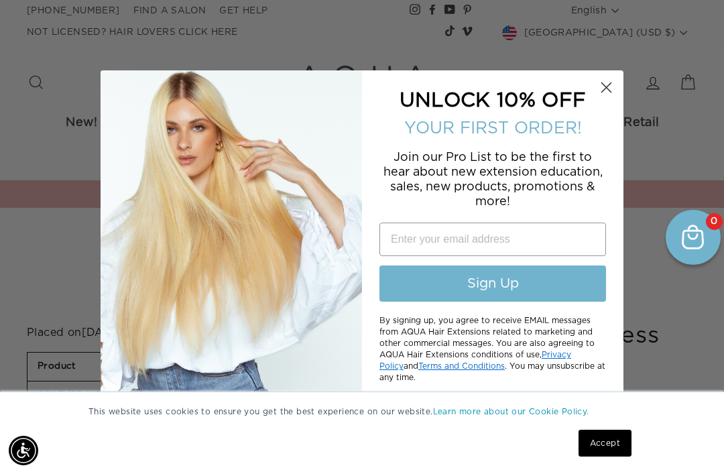
click at [469, 117] on div "UNLOCK 10% OFF" at bounding box center [492, 101] width 235 height 34
click at [601, 94] on circle "Close dialog" at bounding box center [606, 87] width 22 height 22
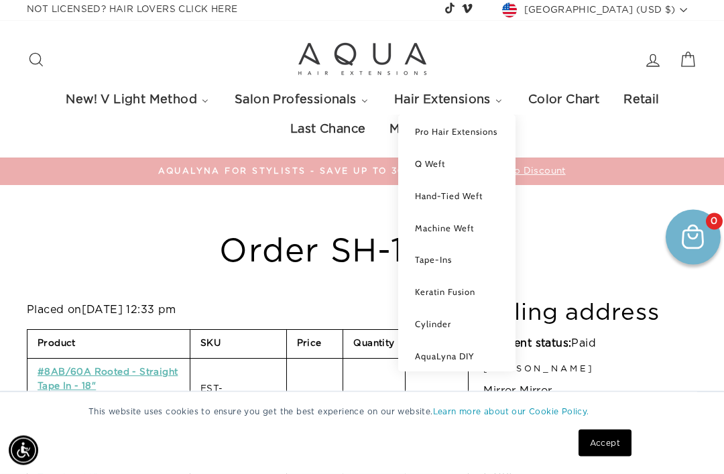
scroll to position [23, 0]
click at [471, 253] on link "Tape-Ins" at bounding box center [457, 259] width 90 height 12
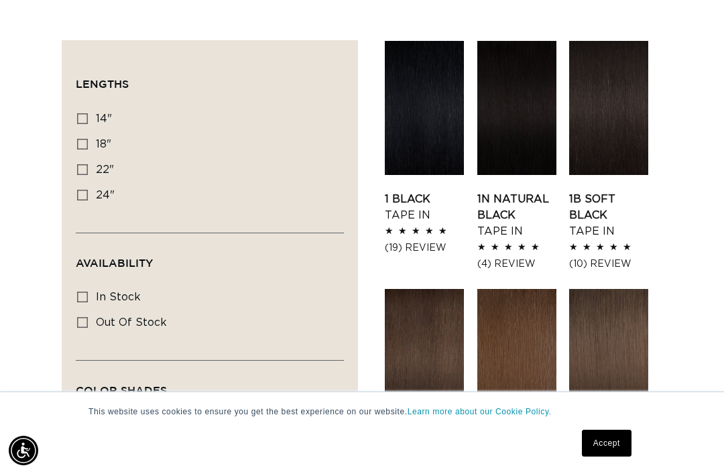
scroll to position [0, 1258]
click at [418, 191] on link "1 Black Tape In" at bounding box center [424, 207] width 79 height 32
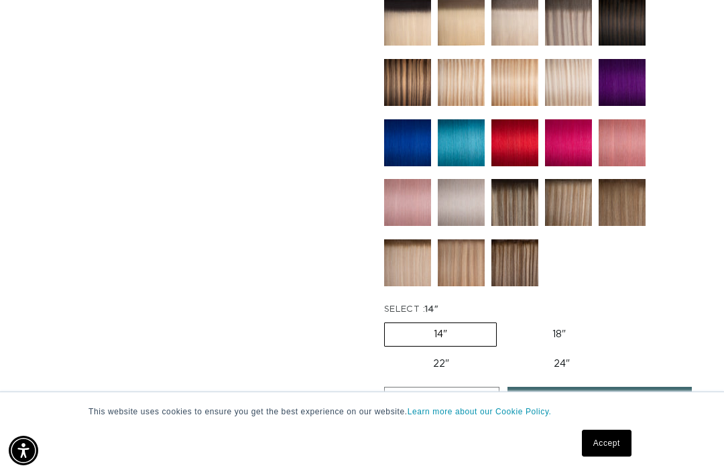
scroll to position [0, 629]
click at [465, 353] on label "22" Variant sold out or unavailable" at bounding box center [441, 364] width 114 height 23
click at [621, 320] on input "22" Variant sold out or unavailable" at bounding box center [621, 320] width 1 height 1
radio input "true"
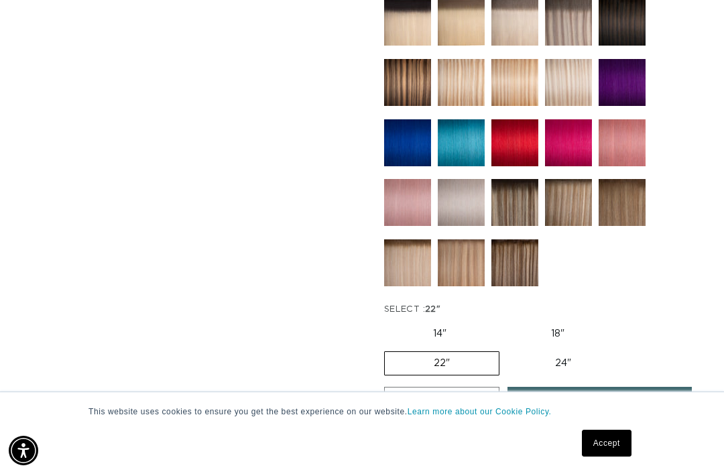
click at [574, 387] on span "login to shop" at bounding box center [599, 404] width 89 height 34
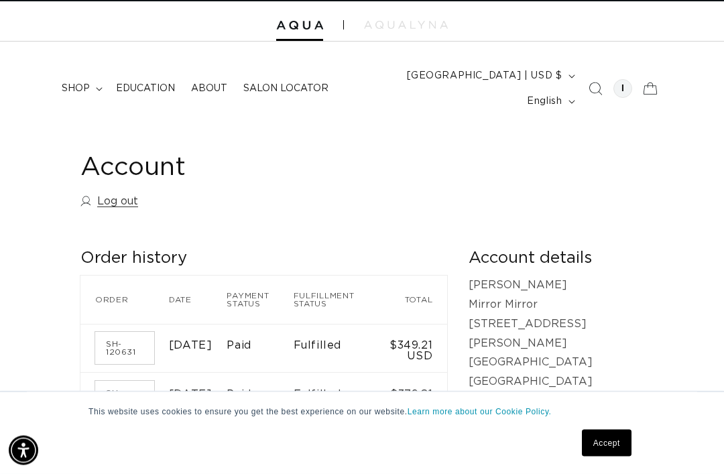
scroll to position [19, 0]
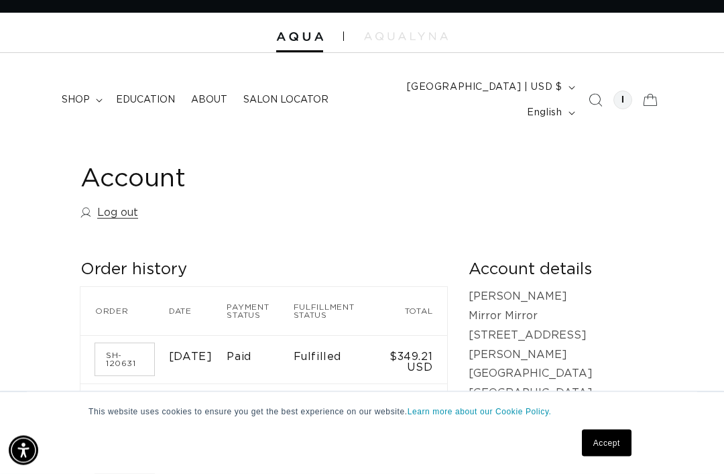
click at [91, 86] on summary "shop" at bounding box center [81, 100] width 54 height 28
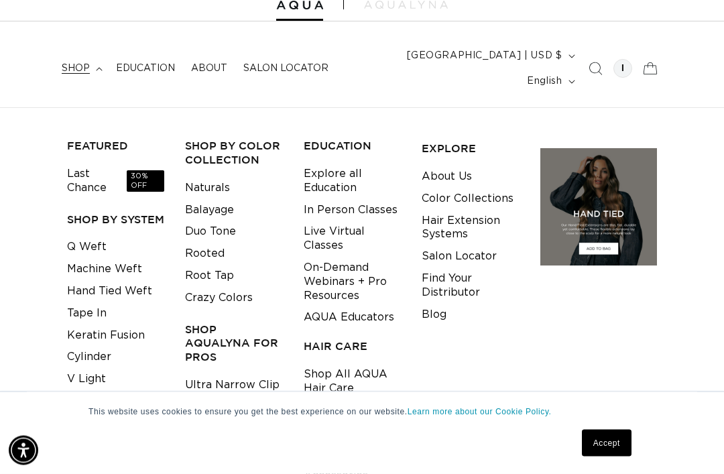
scroll to position [52, 0]
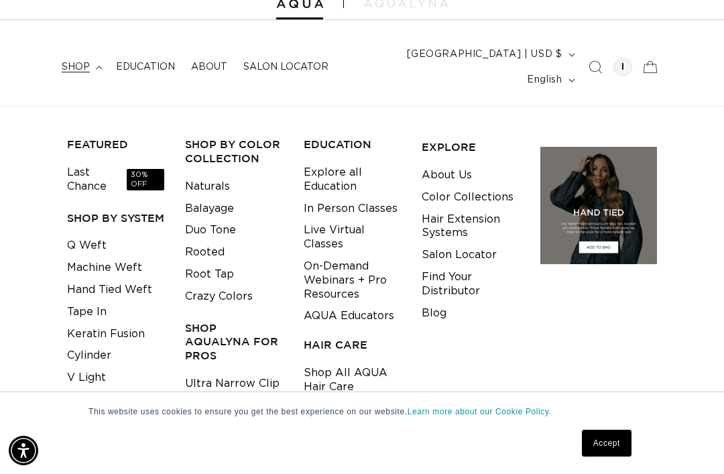
click at [88, 301] on link "Tape In" at bounding box center [87, 312] width 40 height 22
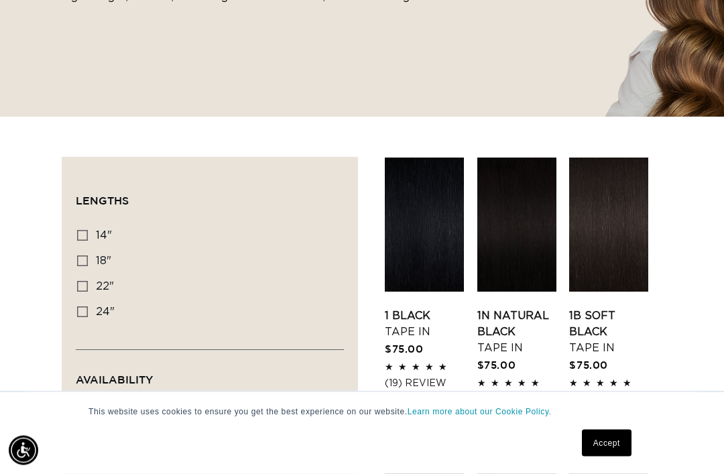
scroll to position [378, 0]
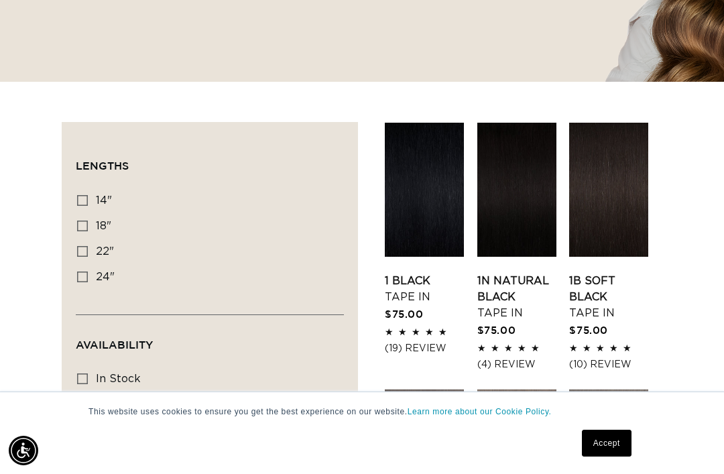
click at [411, 273] on link "1 Black Tape In" at bounding box center [424, 289] width 79 height 32
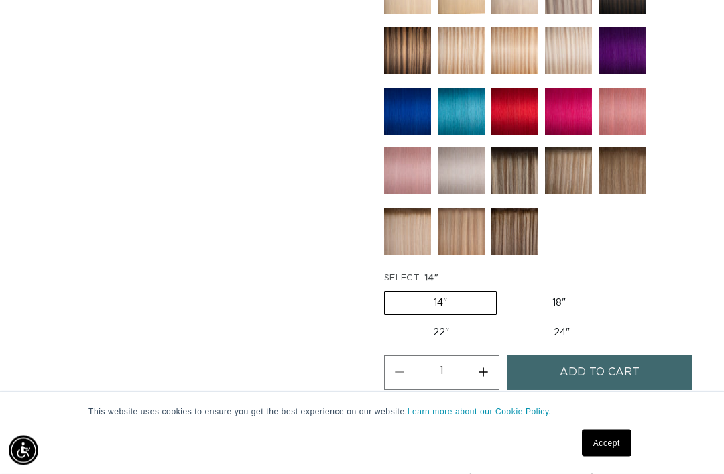
scroll to position [0, 629]
click at [447, 321] on label "22" Variant sold out or unavailable" at bounding box center [441, 332] width 114 height 23
click at [621, 289] on input "22" Variant sold out or unavailable" at bounding box center [621, 288] width 1 height 1
radio input "true"
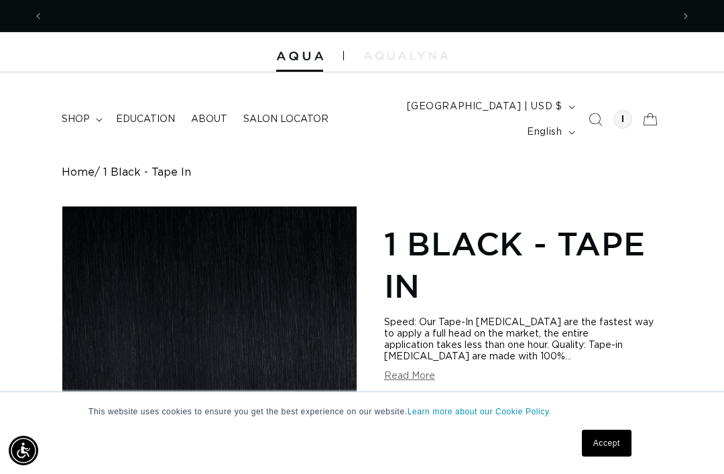
scroll to position [0, 629]
click at [81, 113] on span "shop" at bounding box center [76, 119] width 28 height 12
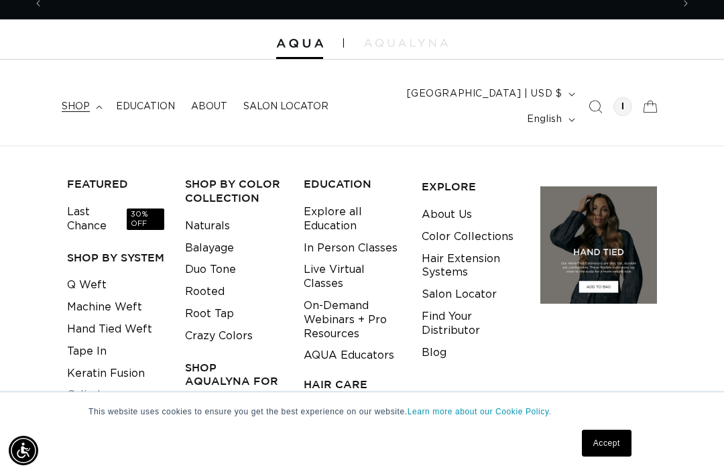
scroll to position [0, 1258]
click at [92, 341] on link "Tape In" at bounding box center [87, 352] width 40 height 22
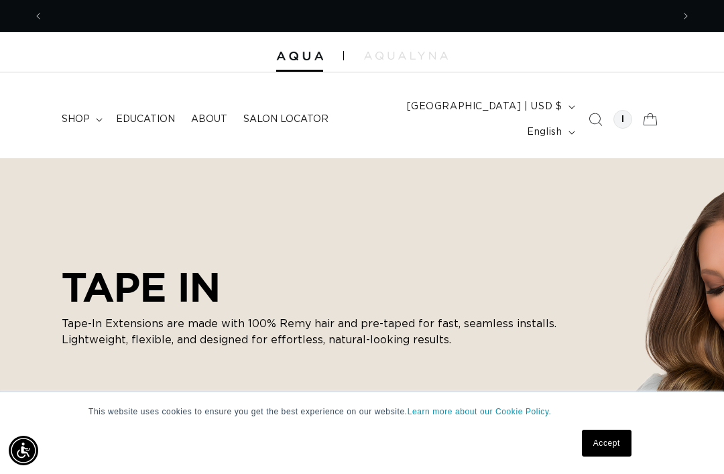
scroll to position [0, 629]
click at [589, 114] on icon "Search" at bounding box center [595, 119] width 13 height 13
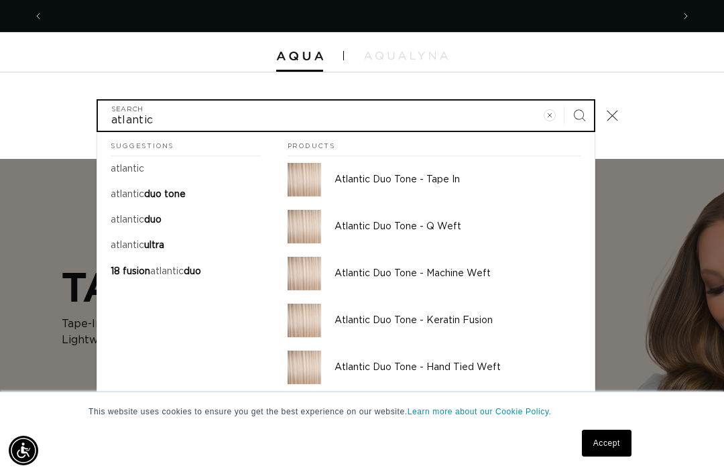
scroll to position [0, 0]
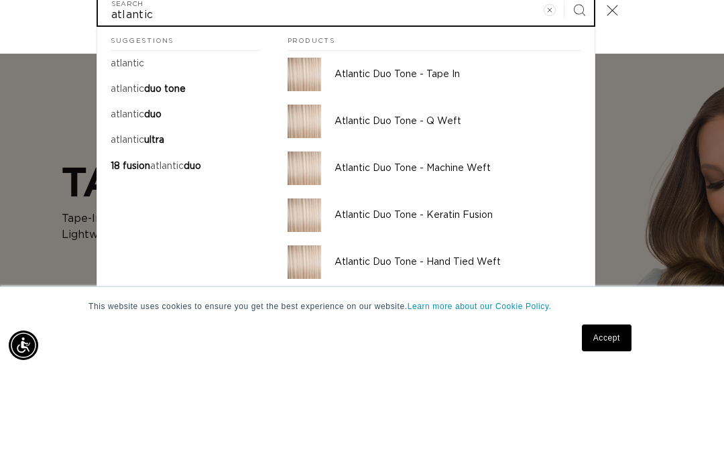
type input "atlantic"
click at [418, 174] on p "Atlantic Duo Tone - Tape In" at bounding box center [457, 180] width 247 height 12
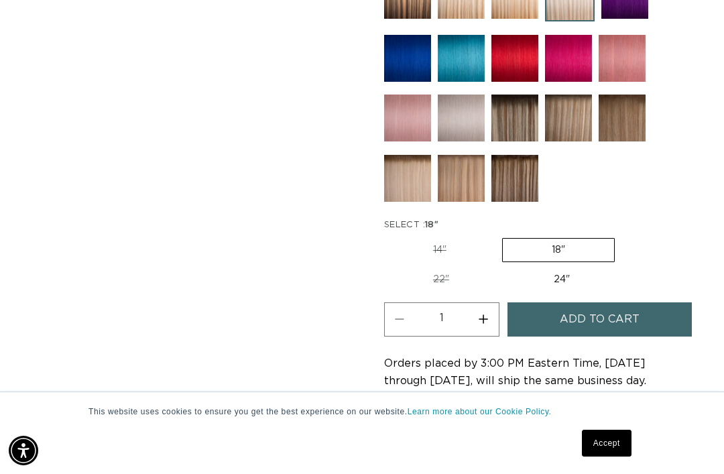
scroll to position [0, 1258]
click at [458, 268] on label "22" Variant sold out or unavailable" at bounding box center [441, 279] width 114 height 23
click at [621, 236] on input "22" Variant sold out or unavailable" at bounding box center [621, 235] width 1 height 1
radio input "true"
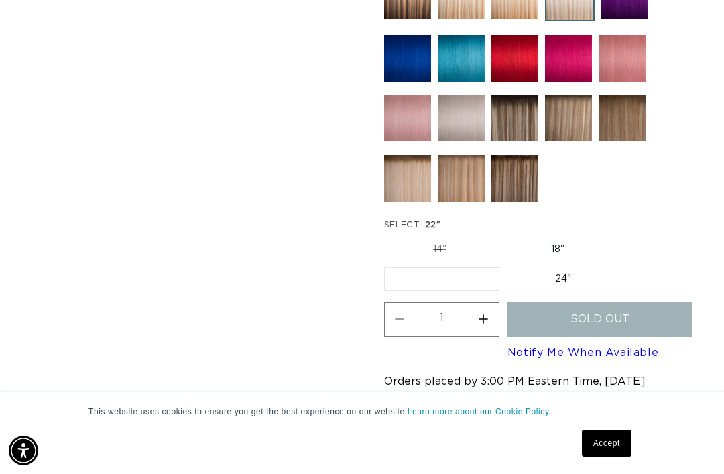
click at [556, 267] on label "24" Variant sold out or unavailable" at bounding box center [563, 278] width 114 height 23
click at [507, 264] on input "24" Variant sold out or unavailable" at bounding box center [506, 264] width 1 height 1
radio input "true"
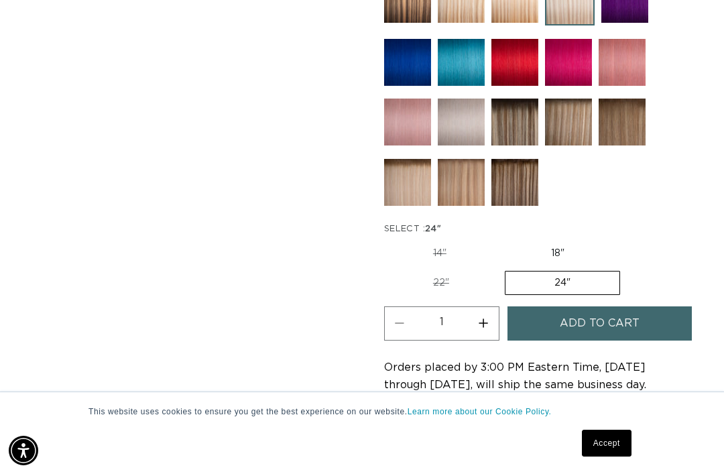
scroll to position [837, 0]
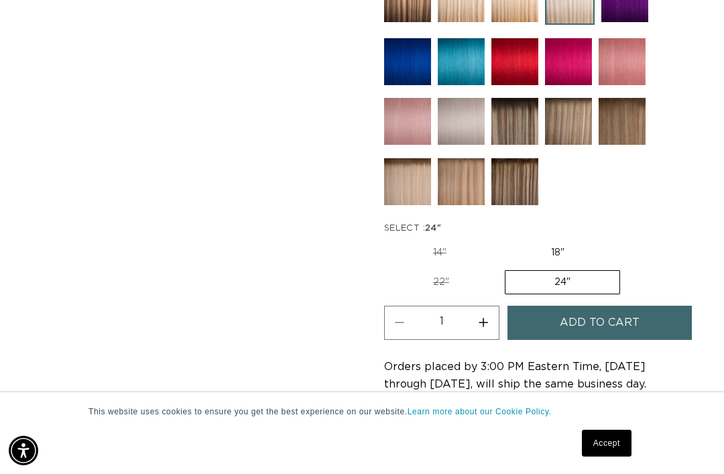
click at [481, 312] on button "Increase quantity for Atlantic Duo Tone - Tape In" at bounding box center [484, 323] width 30 height 34
click at [486, 306] on button "Increase quantity for Atlantic Duo Tone - Tape In" at bounding box center [484, 323] width 30 height 34
click at [485, 311] on button "Increase quantity for Atlantic Duo Tone - Tape In" at bounding box center [484, 323] width 30 height 34
type input "4"
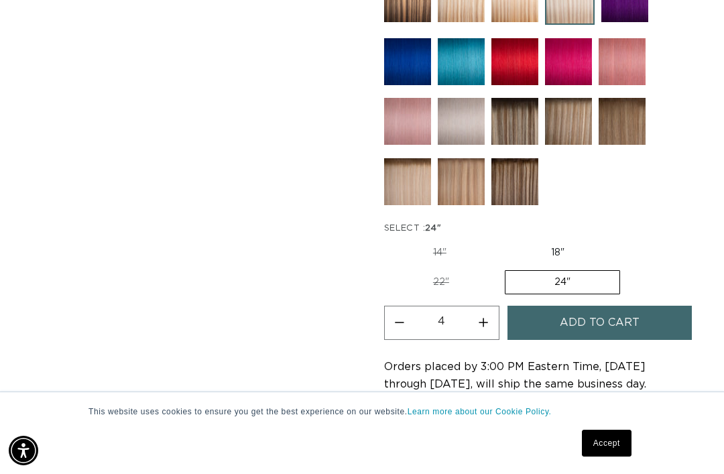
click at [600, 316] on span "Add to cart" at bounding box center [600, 323] width 80 height 34
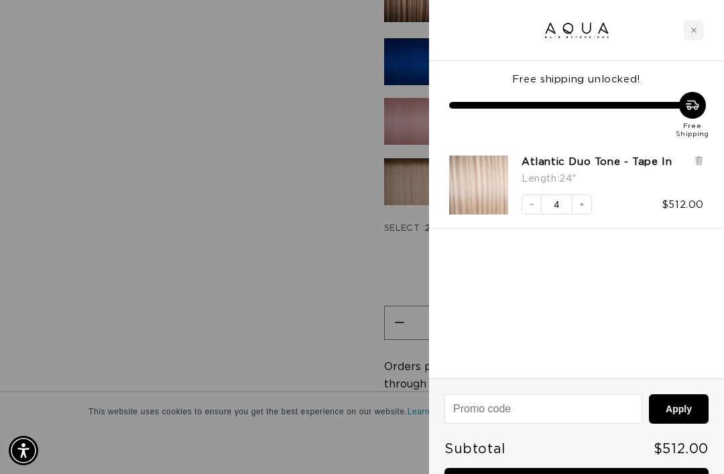
scroll to position [0, 0]
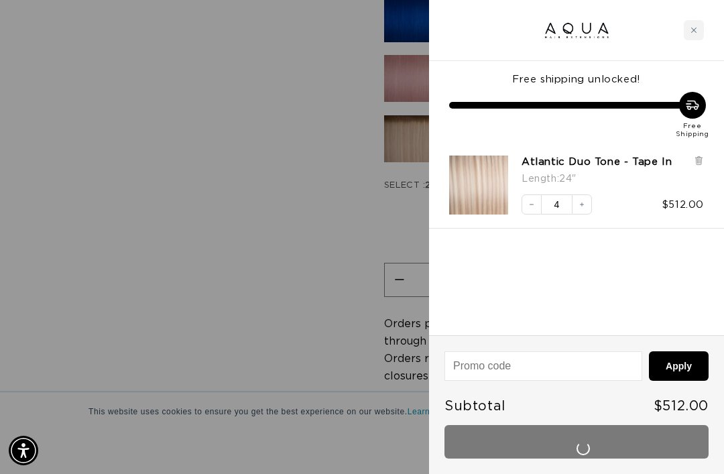
scroll to position [0, 629]
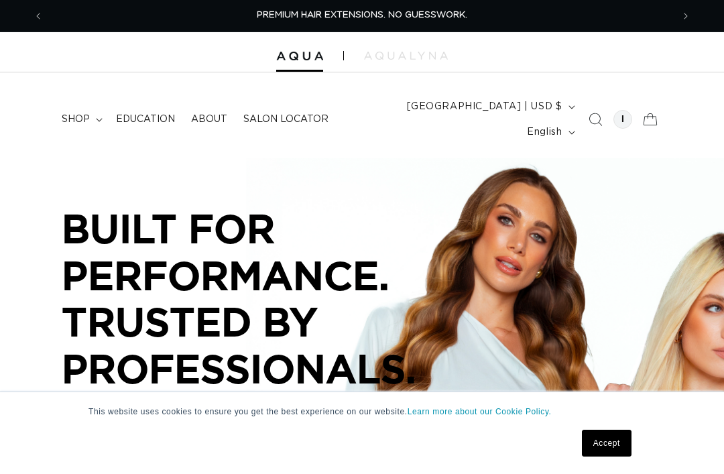
click at [89, 107] on summary "shop" at bounding box center [81, 119] width 54 height 28
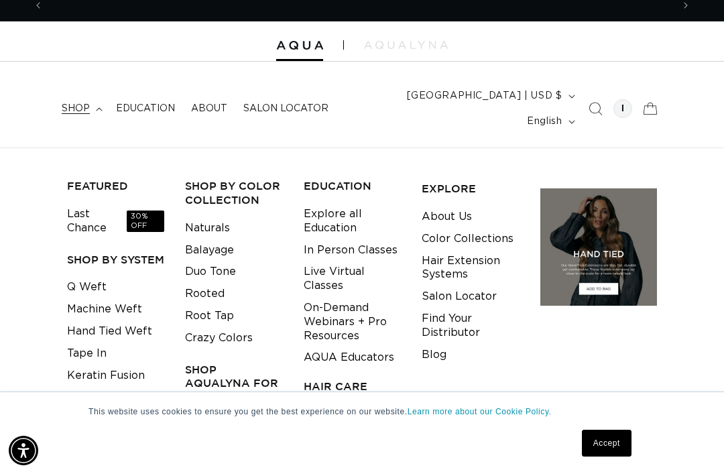
scroll to position [0, 1258]
click at [132, 320] on link "Hand Tied Weft" at bounding box center [109, 331] width 85 height 22
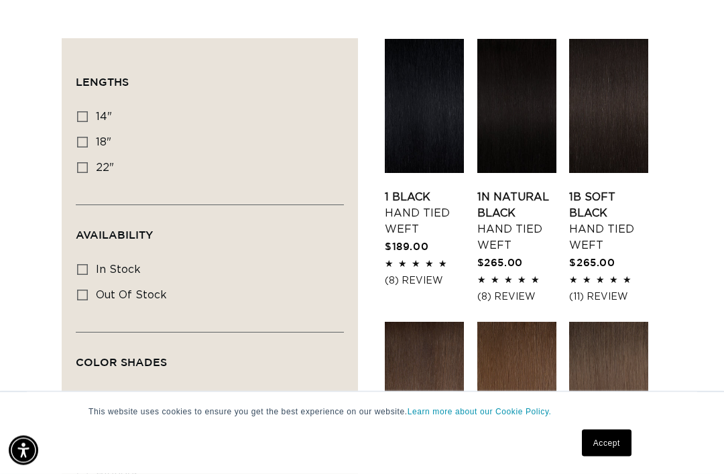
scroll to position [460, 0]
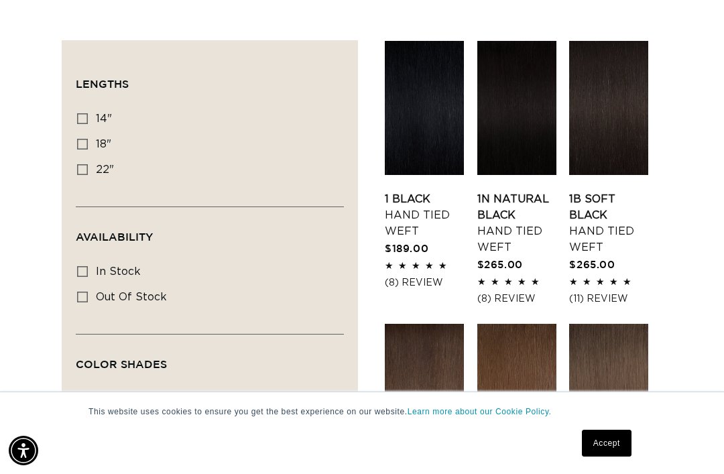
click at [424, 191] on link "1 Black Hand Tied Weft" at bounding box center [424, 215] width 79 height 48
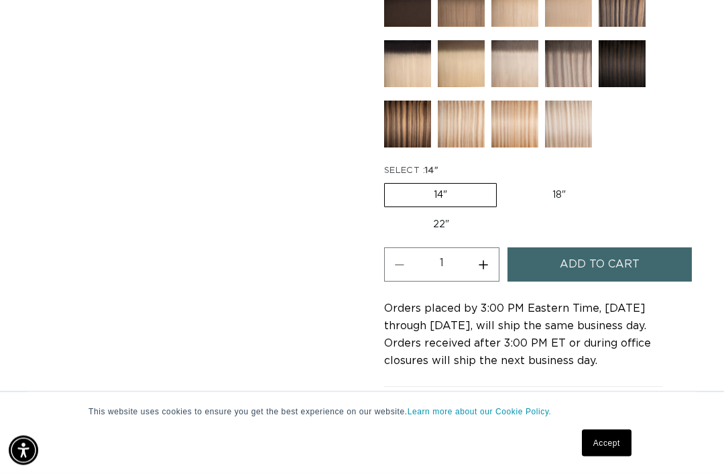
click at [452, 216] on label "22" Variant sold out or unavailable" at bounding box center [441, 225] width 114 height 23
click at [621, 182] on input "22" Variant sold out or unavailable" at bounding box center [621, 181] width 1 height 1
radio input "true"
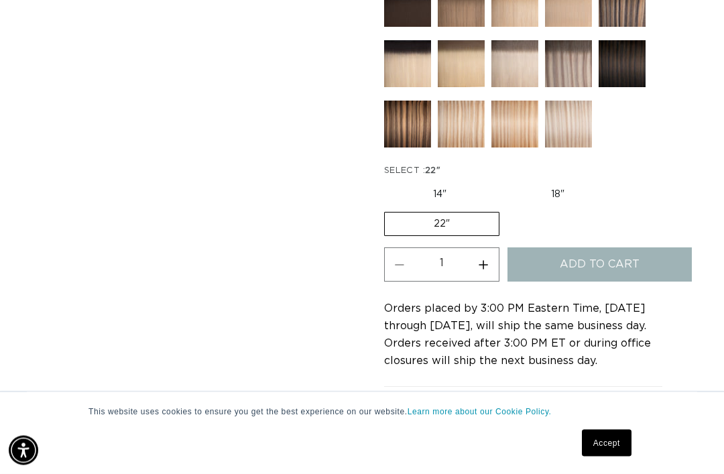
scroll to position [715, 0]
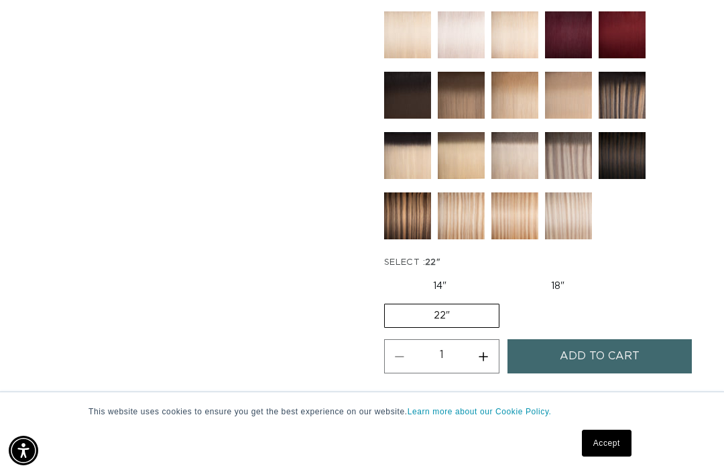
click at [601, 275] on label "18" Variant sold out or unavailable" at bounding box center [557, 286] width 111 height 23
click at [503, 272] on input "18" Variant sold out or unavailable" at bounding box center [502, 272] width 1 height 1
radio input "true"
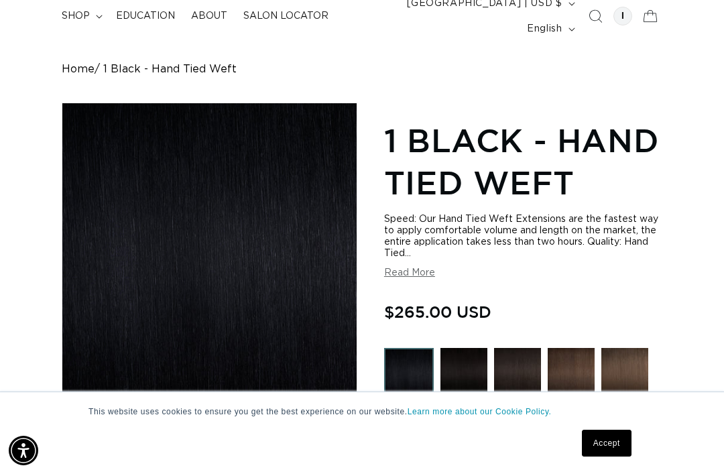
scroll to position [0, 629]
